Goal: Find specific page/section: Find specific page/section

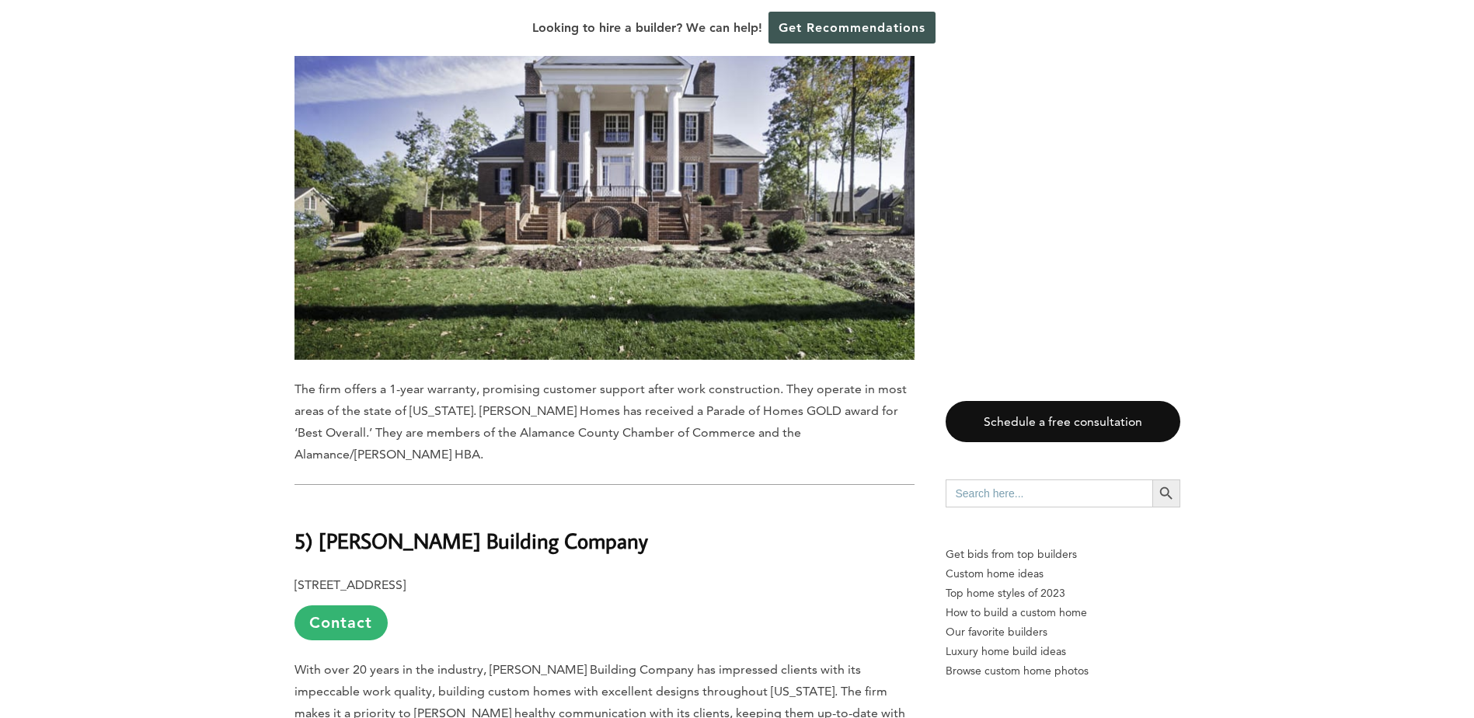
scroll to position [9479, 0]
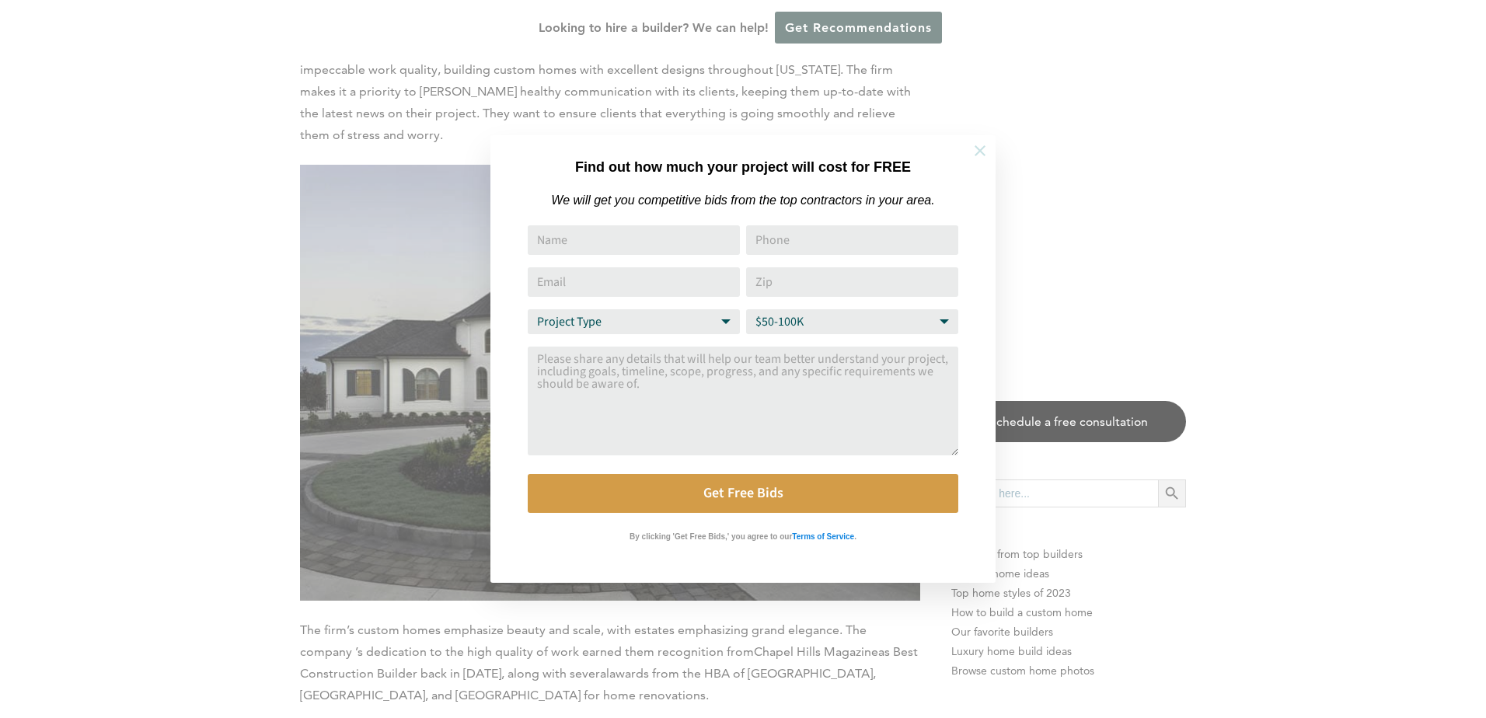
click at [977, 153] on icon at bounding box center [979, 150] width 11 height 11
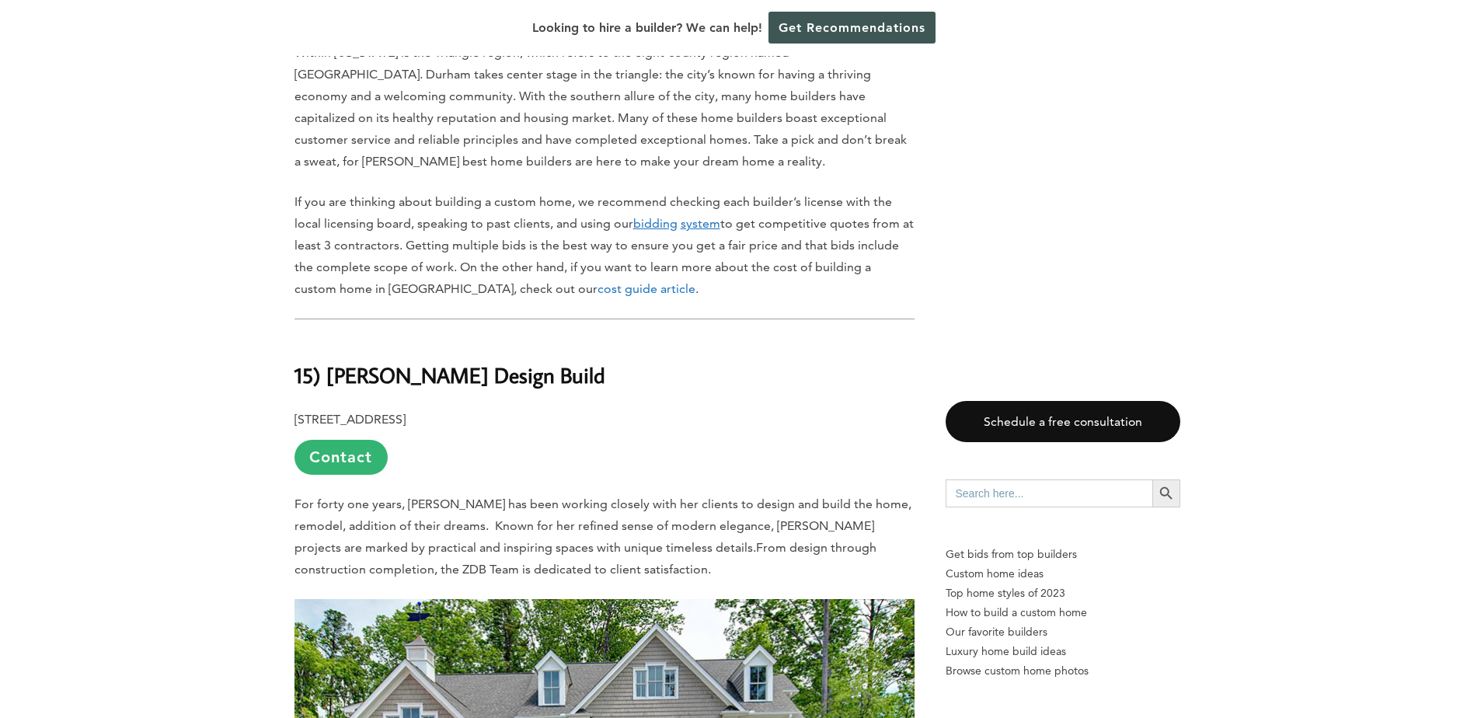
scroll to position [0, 0]
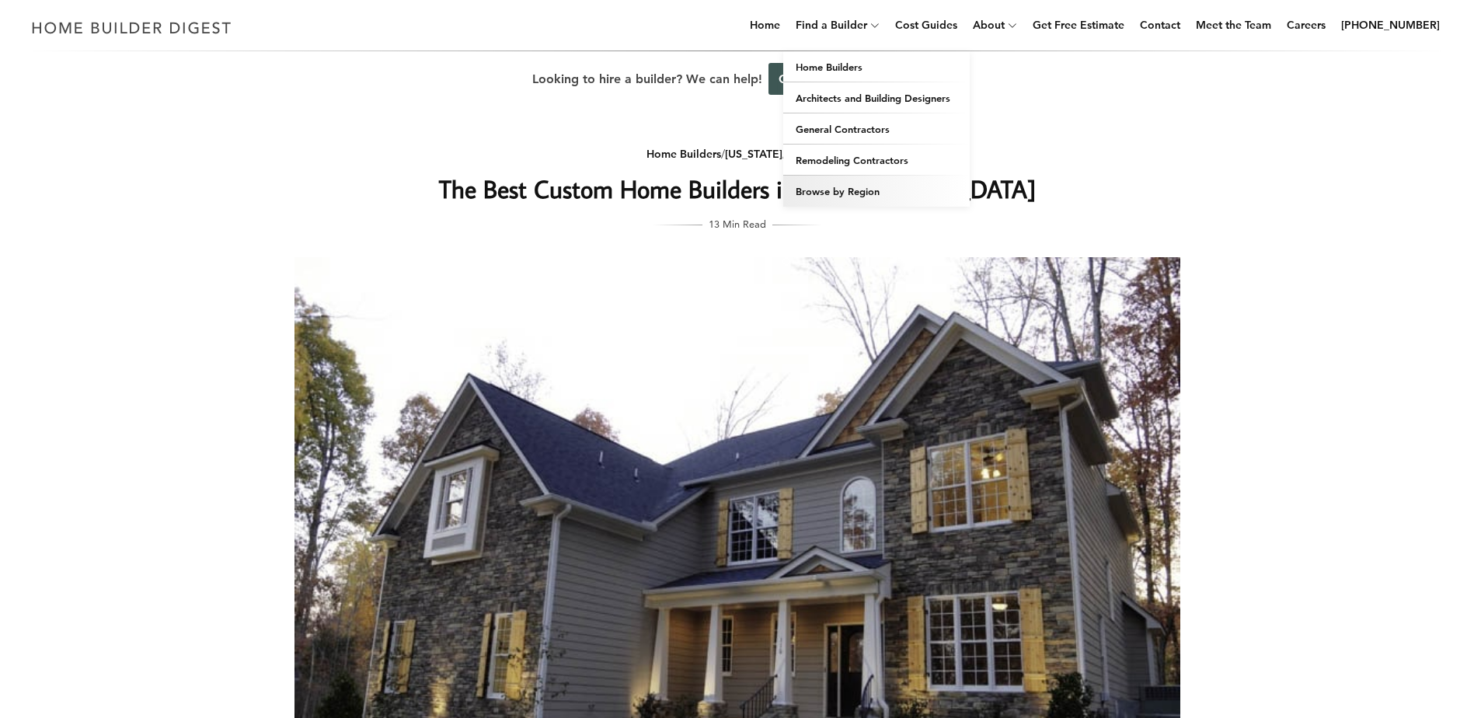
click at [873, 199] on link "Browse by Region" at bounding box center [876, 191] width 186 height 31
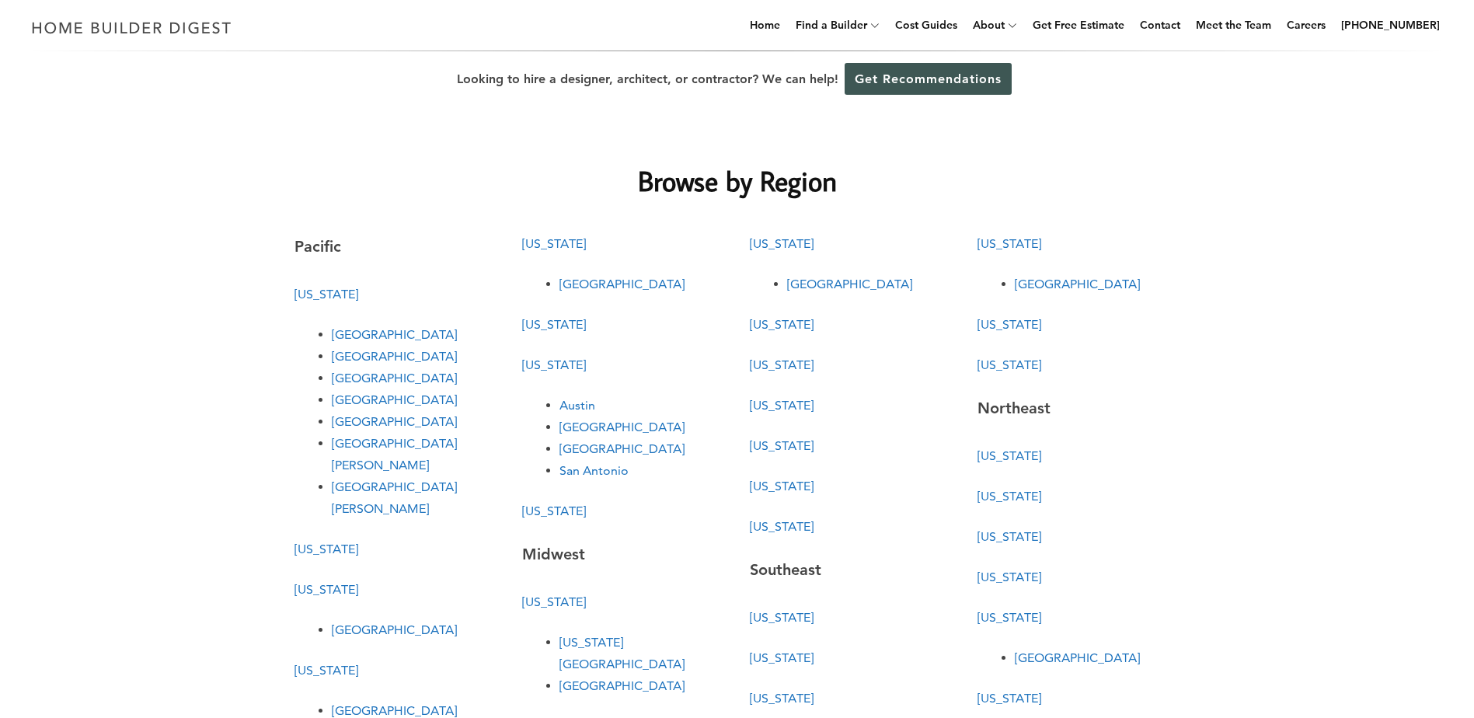
click at [1036, 244] on link "[US_STATE]" at bounding box center [1009, 243] width 64 height 15
